Goal: Task Accomplishment & Management: Use online tool/utility

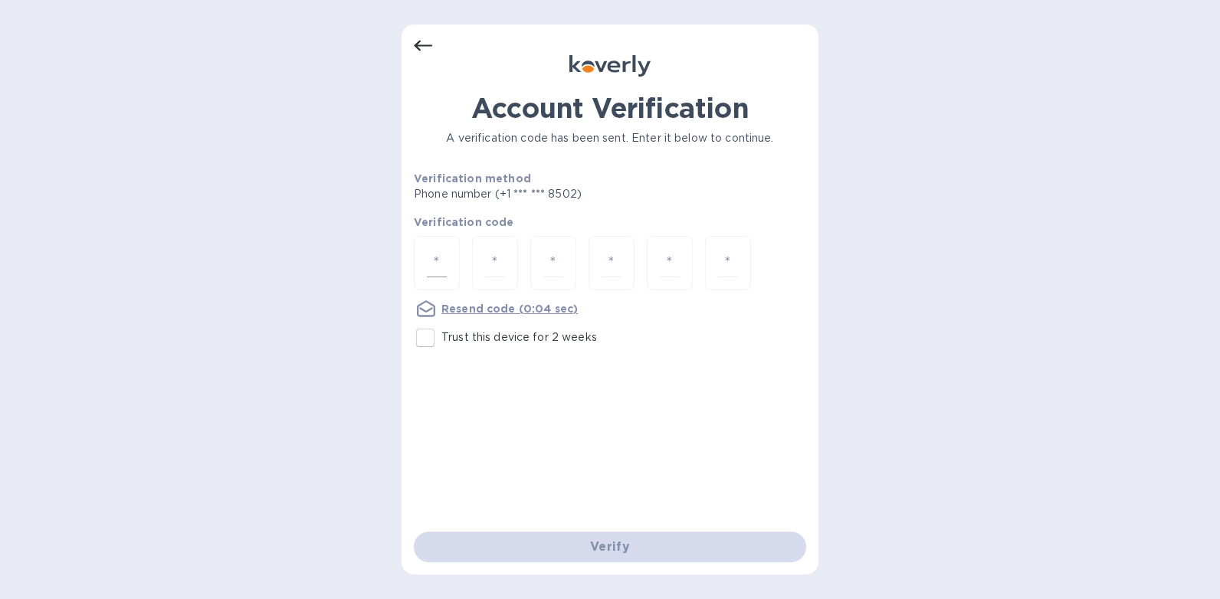
click at [448, 257] on div at bounding box center [437, 263] width 46 height 54
type input "1"
type input "7"
type input "8"
drag, startPoint x: 554, startPoint y: 263, endPoint x: 537, endPoint y: 261, distance: 17.8
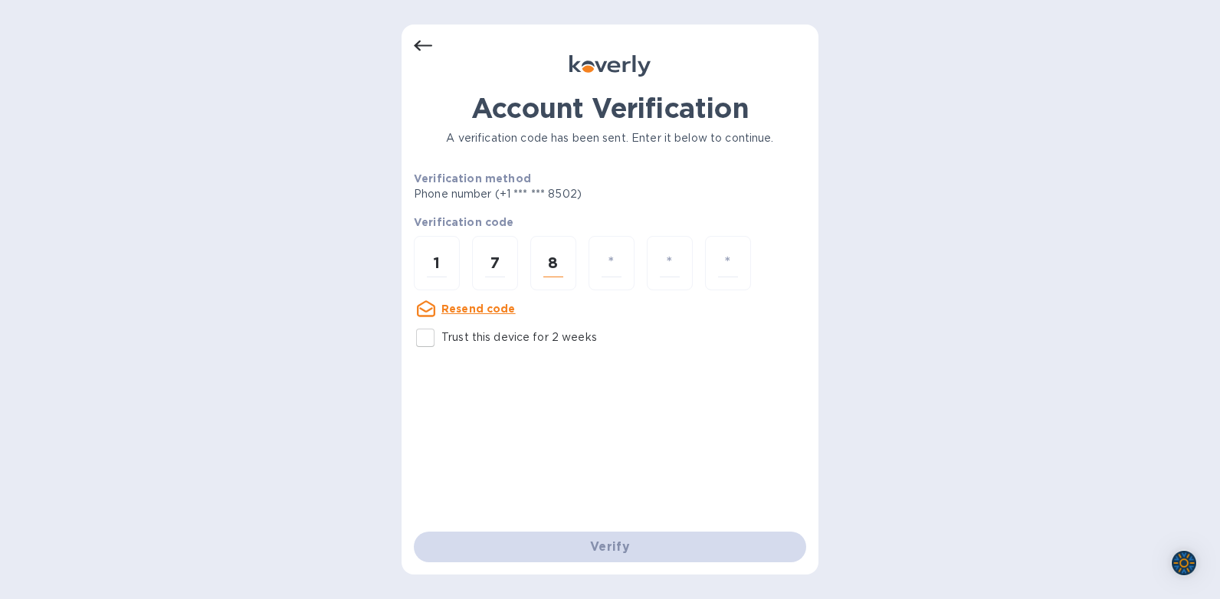
click at [537, 261] on div "8" at bounding box center [553, 263] width 46 height 54
drag, startPoint x: 506, startPoint y: 261, endPoint x: 481, endPoint y: 261, distance: 25.3
click at [481, 261] on div "7" at bounding box center [495, 263] width 46 height 54
type input "1"
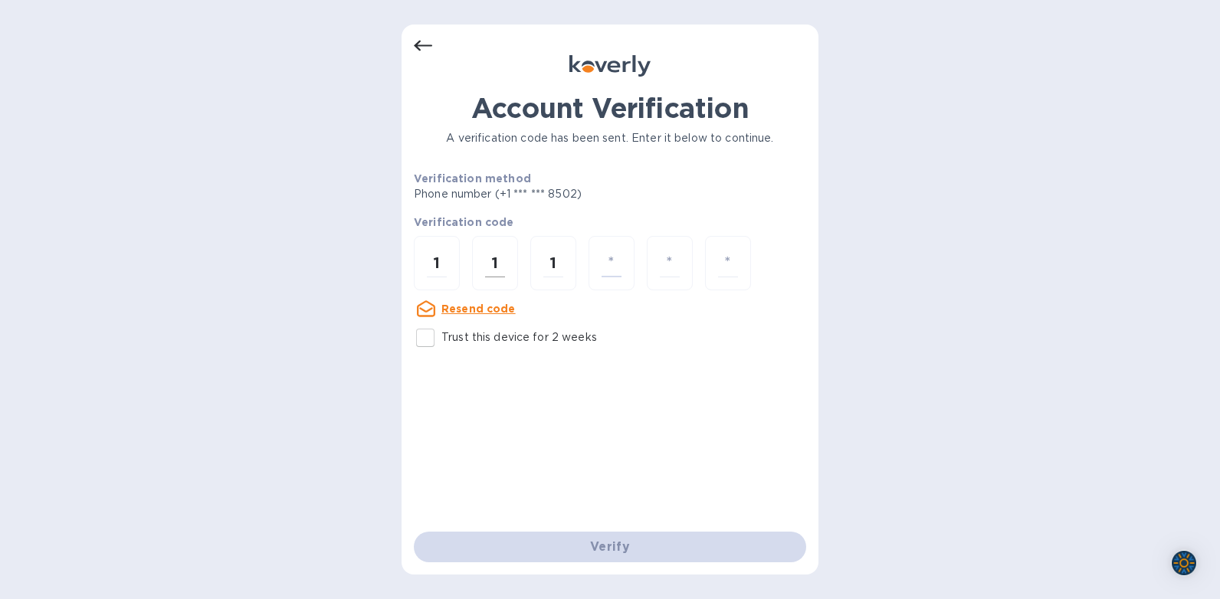
type input "0"
type input "4"
type input "1"
